Goal: Information Seeking & Learning: Learn about a topic

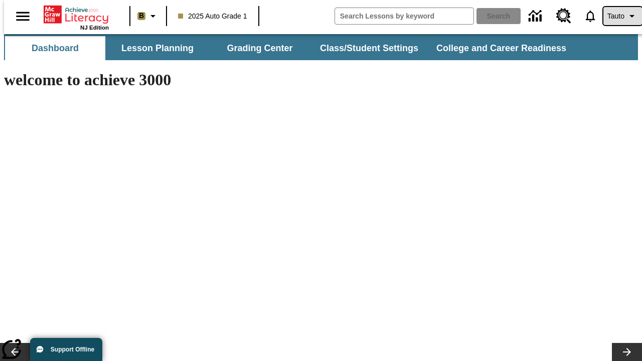
click at [618, 16] on span "Tauto" at bounding box center [616, 16] width 17 height 11
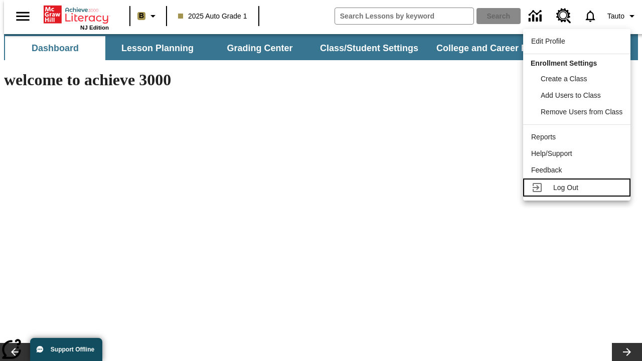
click at [578, 188] on span "Log Out" at bounding box center [565, 188] width 25 height 8
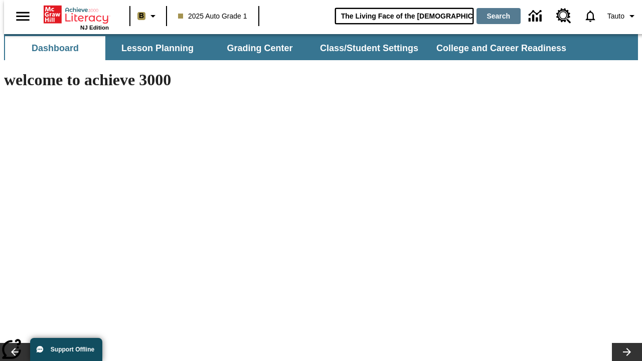
type input "The Living Face of the Māori"
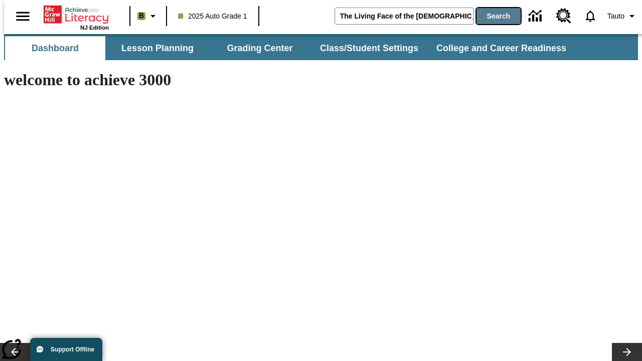
click at [493, 16] on button "Search" at bounding box center [499, 16] width 44 height 16
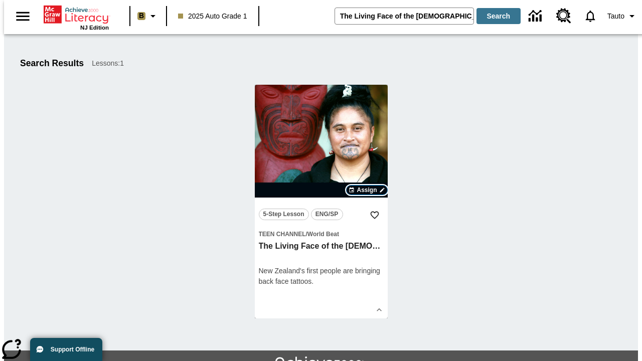
click at [367, 190] on span "Assign" at bounding box center [367, 190] width 20 height 9
